Goal: Task Accomplishment & Management: Use online tool/utility

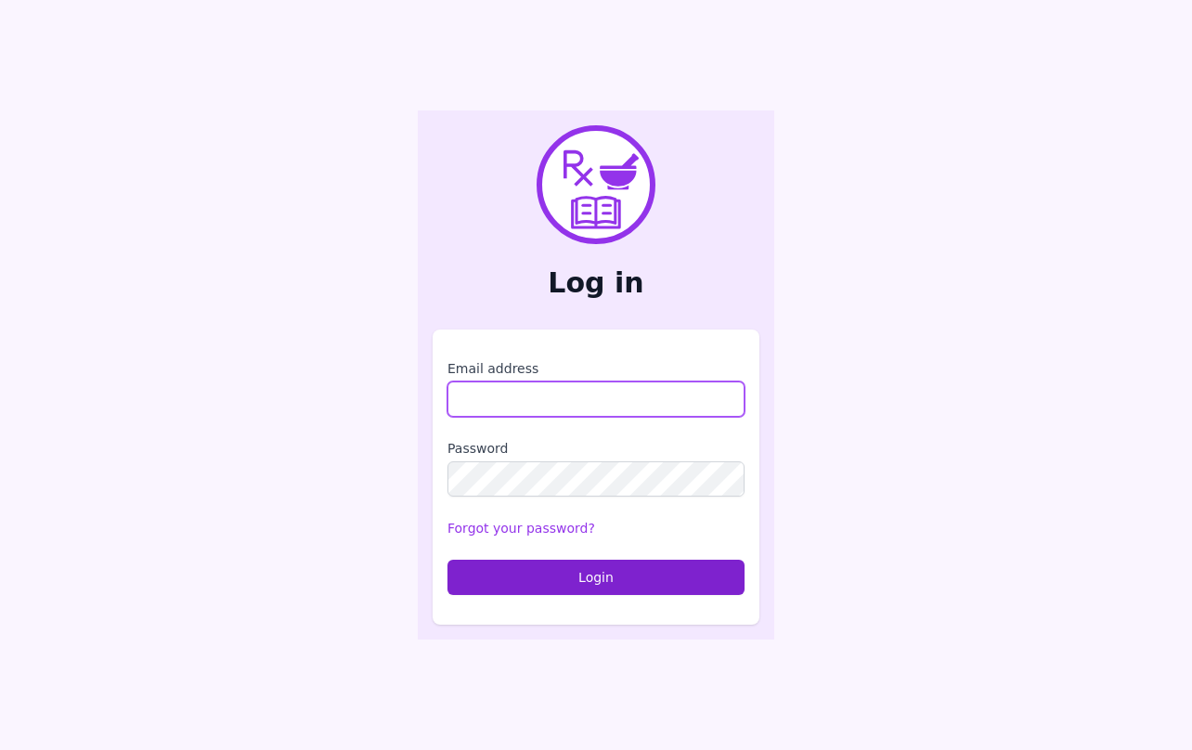
type input "**********"
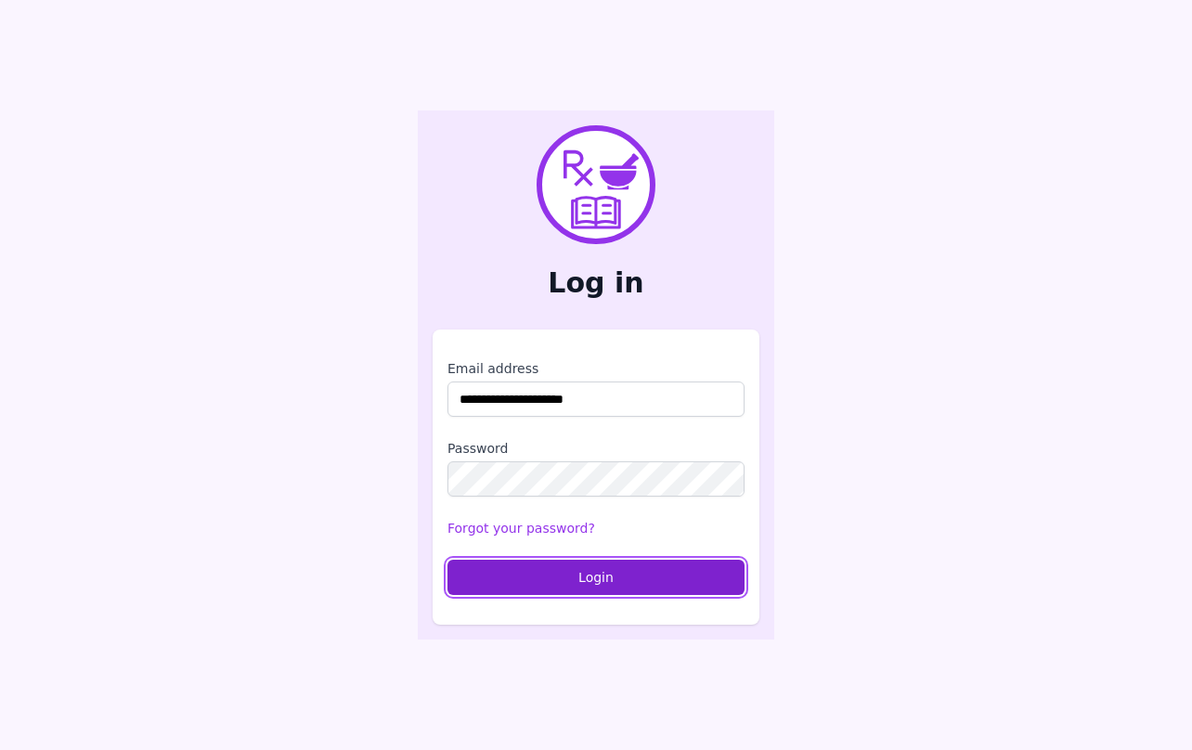
click at [553, 563] on button "Login" at bounding box center [595, 577] width 297 height 35
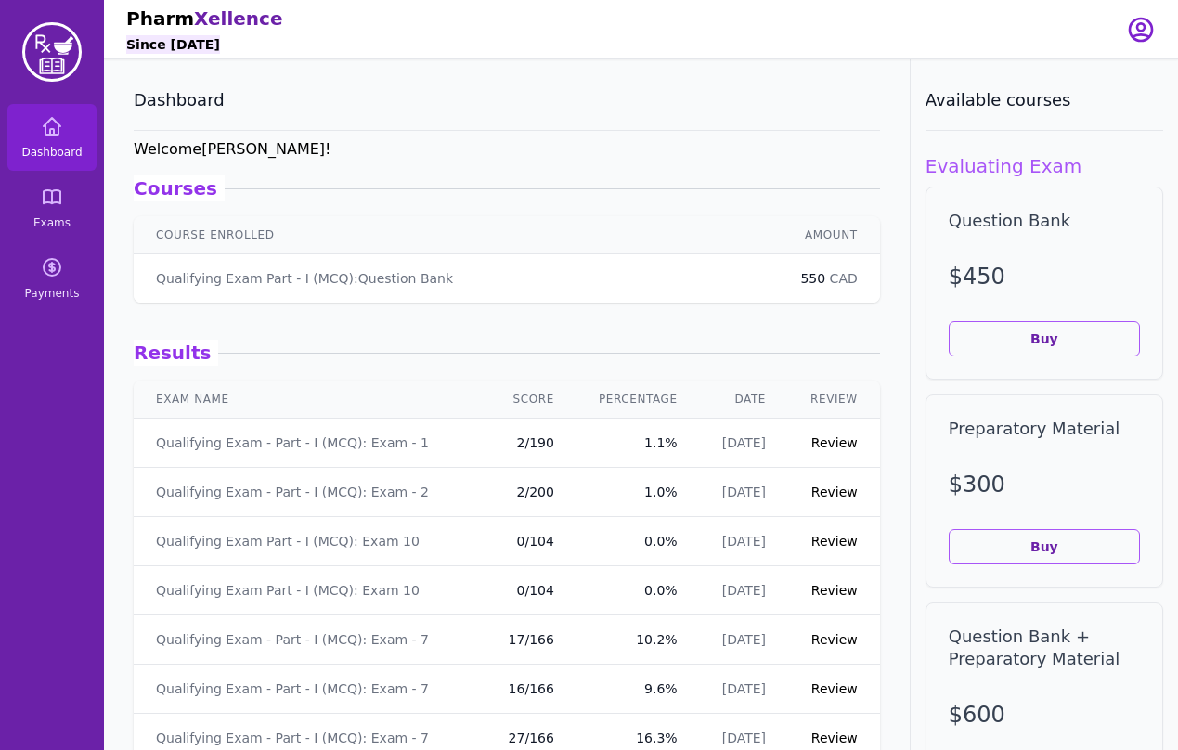
click at [824, 492] on link "Review" at bounding box center [834, 492] width 46 height 15
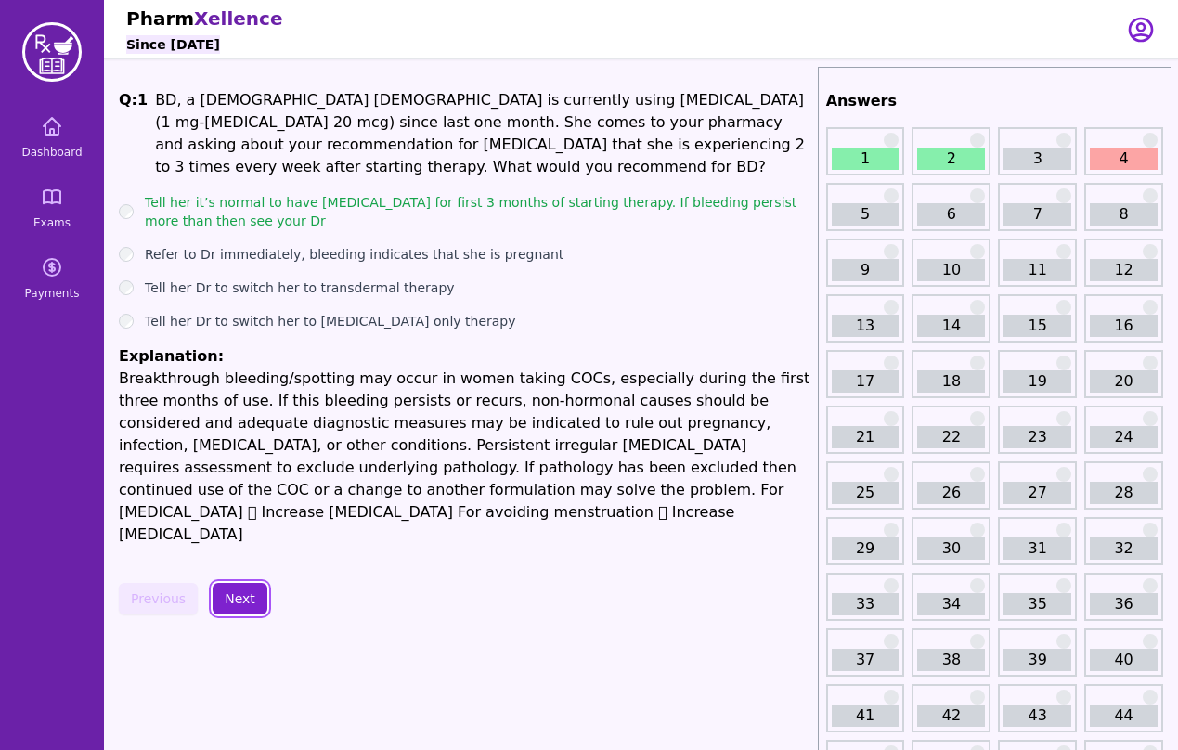
click at [236, 584] on button "Next" at bounding box center [240, 599] width 55 height 32
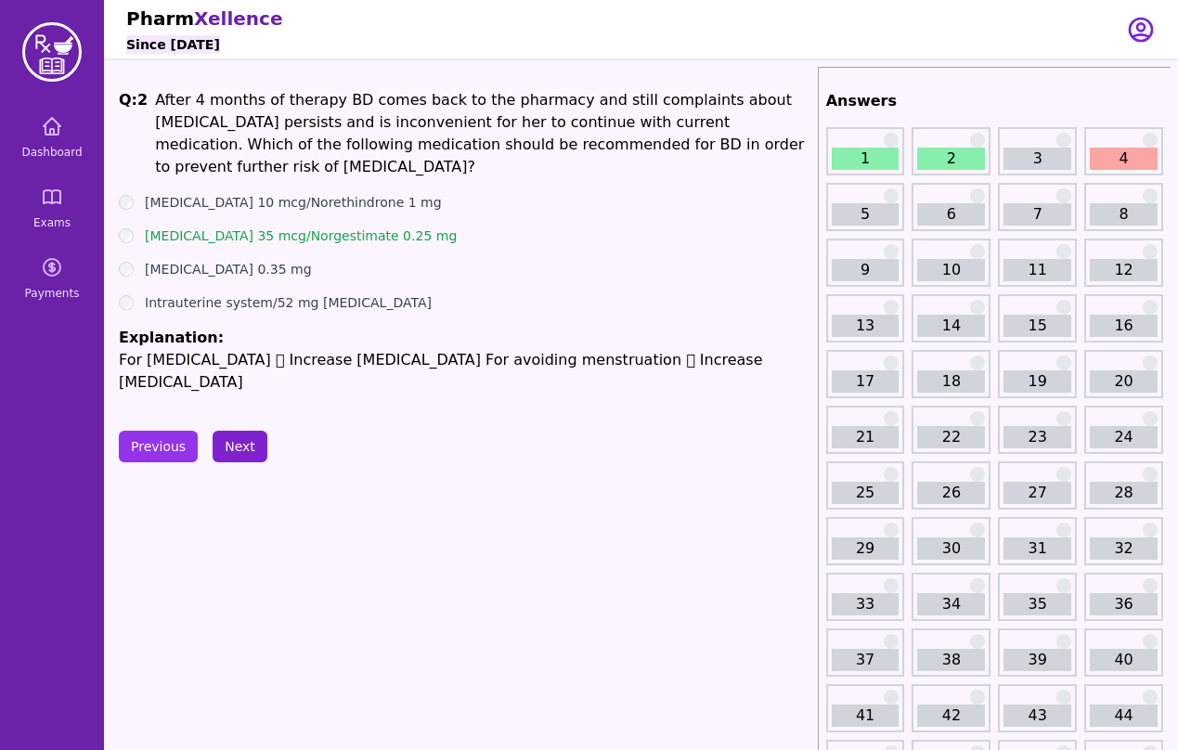
click at [51, 152] on span "Dashboard" at bounding box center [51, 152] width 60 height 15
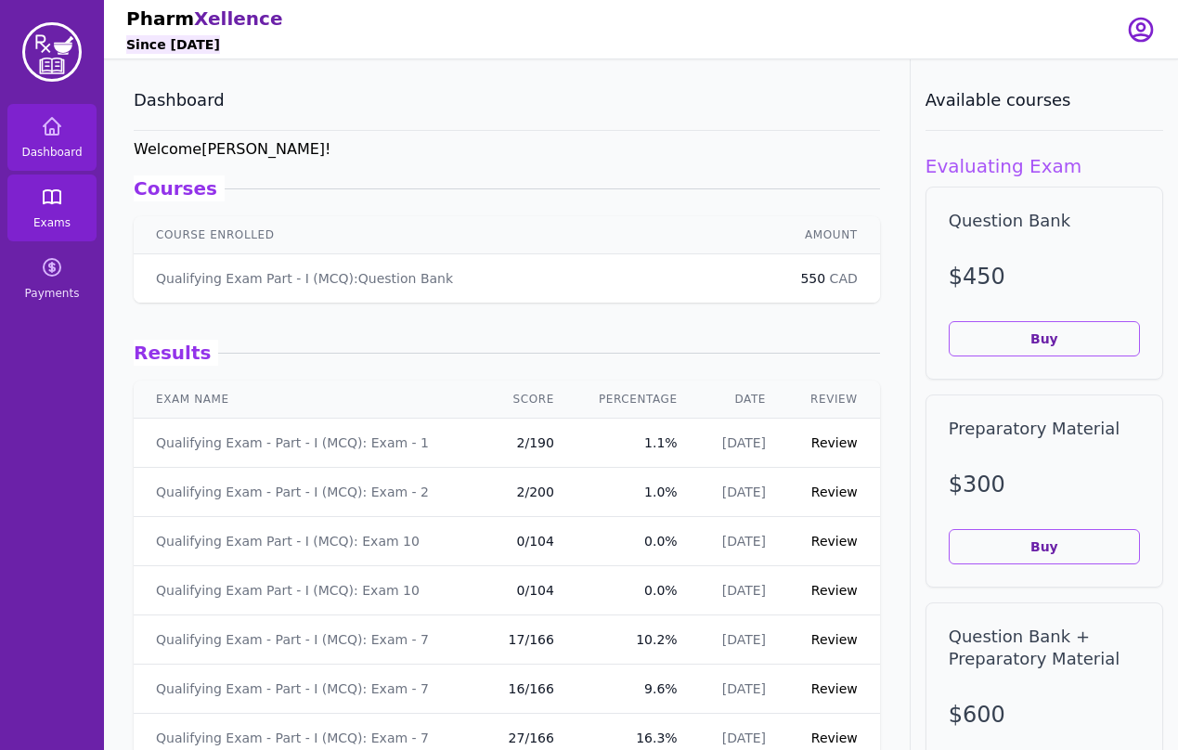
click at [61, 221] on span "Exams" at bounding box center [51, 222] width 37 height 15
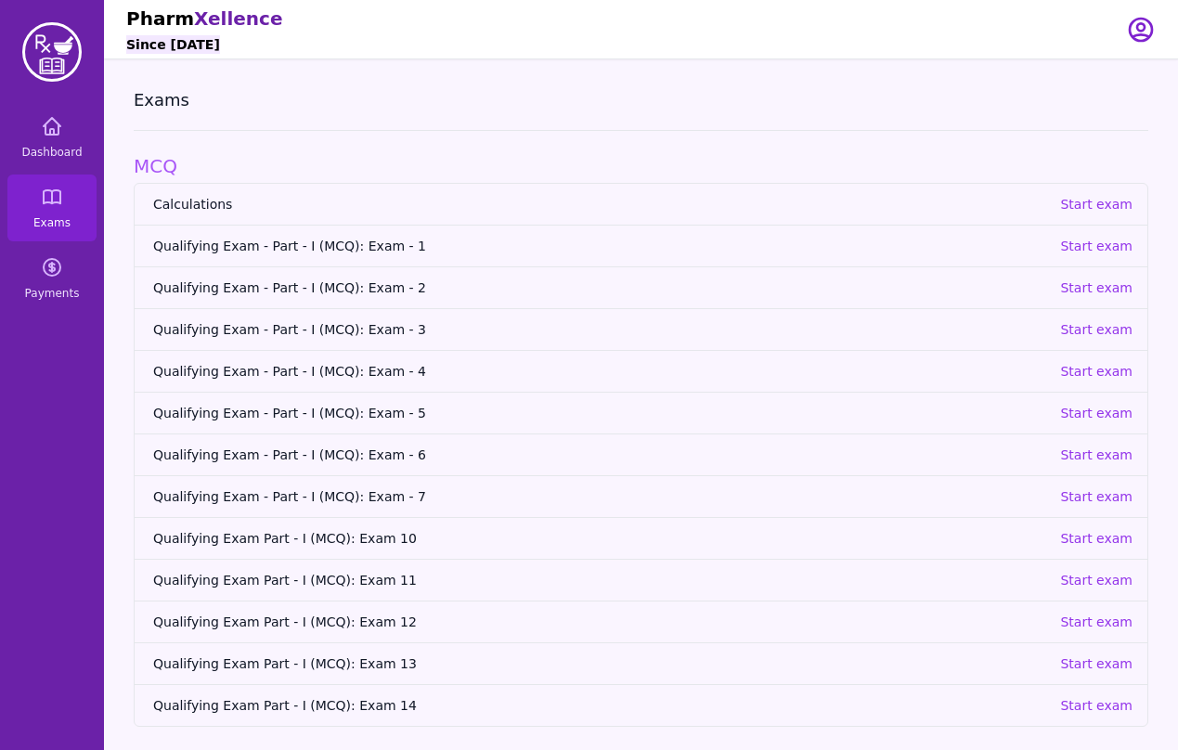
scroll to position [59, 0]
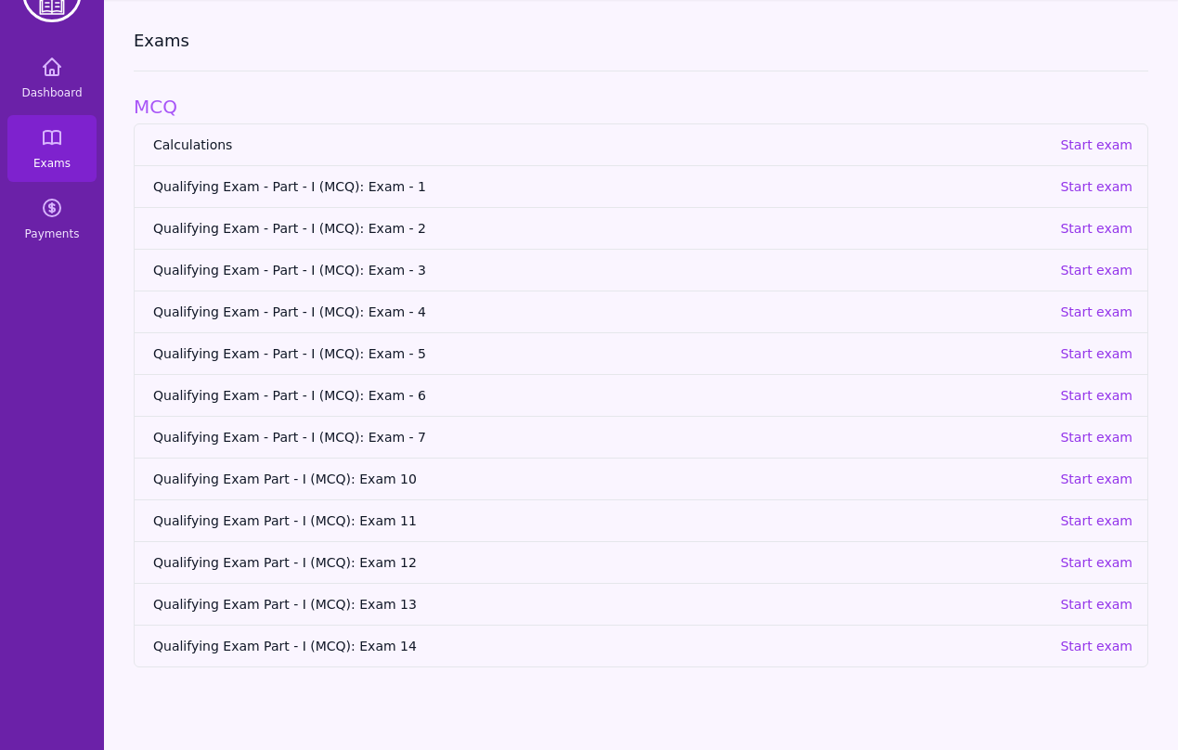
click at [291, 522] on span "Qualifying Exam Part - I (MCQ): Exam 11" at bounding box center [599, 520] width 892 height 19
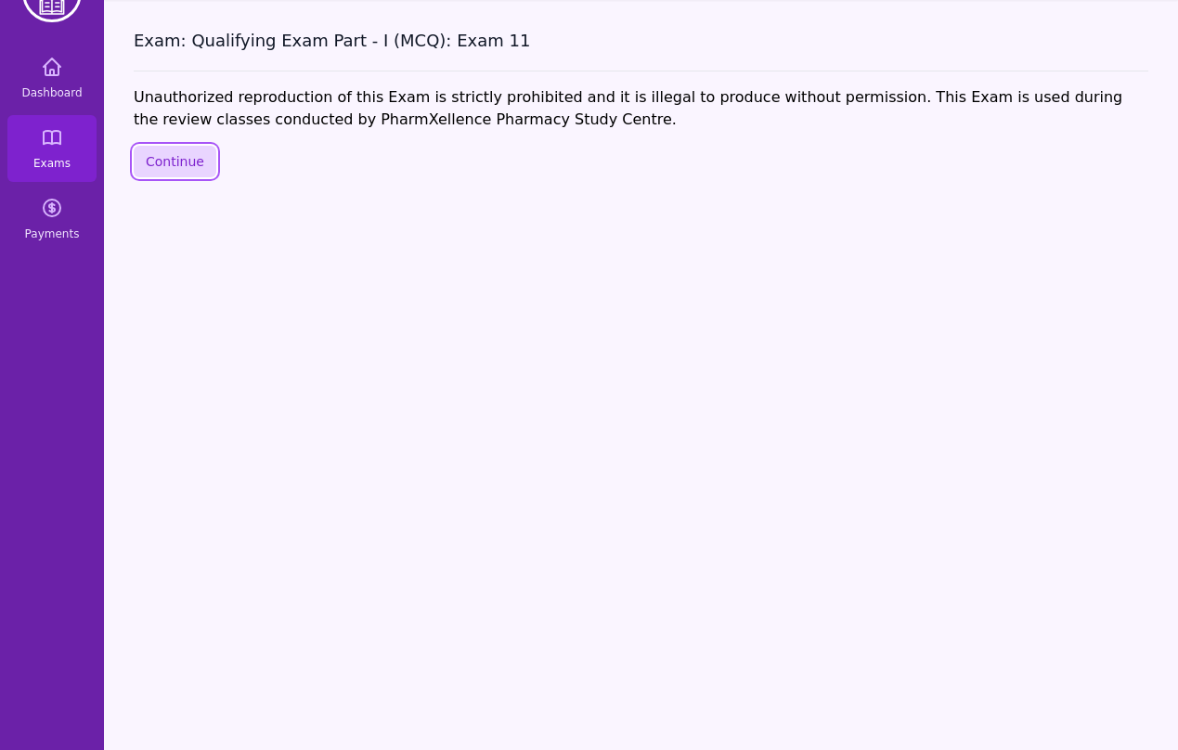
click at [196, 172] on button "Continue" at bounding box center [175, 162] width 83 height 32
